Goal: Information Seeking & Learning: Check status

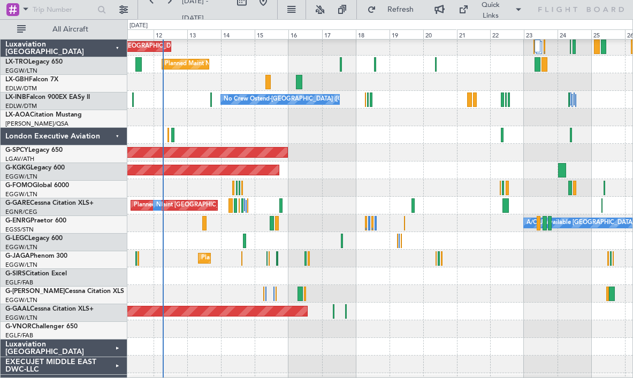
scroll to position [19, 0]
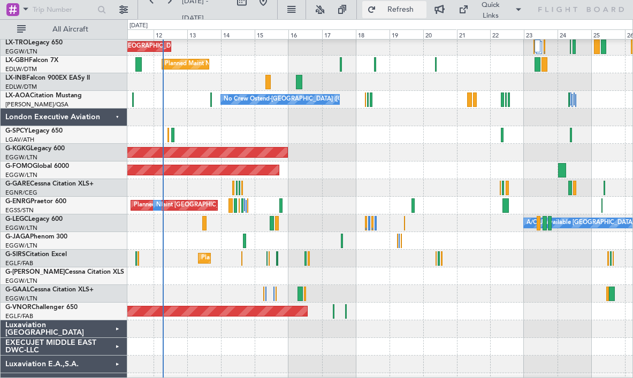
click at [391, 8] on span "Refresh" at bounding box center [400, 9] width 45 height 7
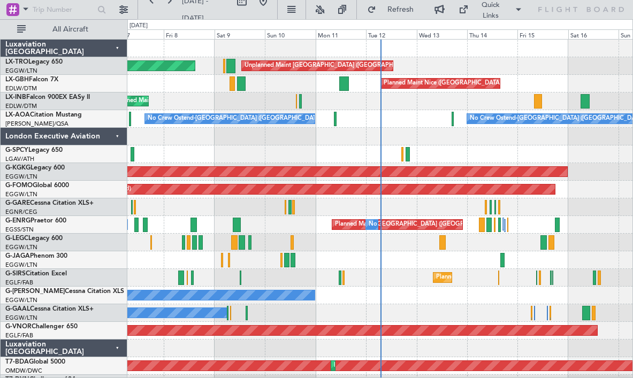
click at [549, 102] on div "Unplanned Maint Nice ([GEOGRAPHIC_DATA])" at bounding box center [379, 101] width 505 height 18
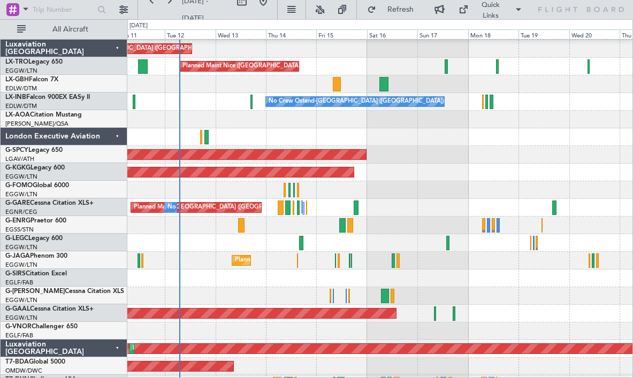
click at [259, 252] on div at bounding box center [379, 243] width 505 height 18
